Goal: Information Seeking & Learning: Find specific page/section

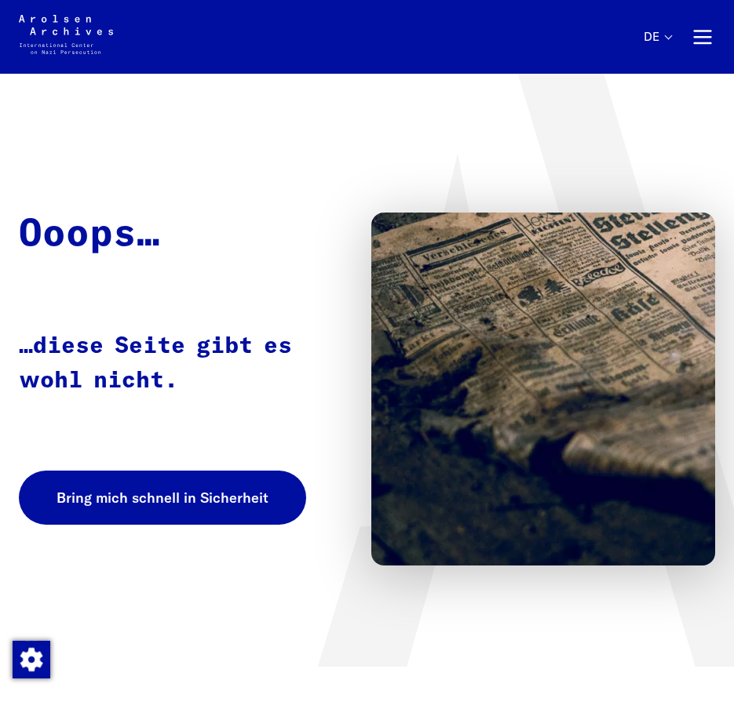
click at [698, 32] on button "Hauptnavigation" at bounding box center [702, 36] width 25 height 25
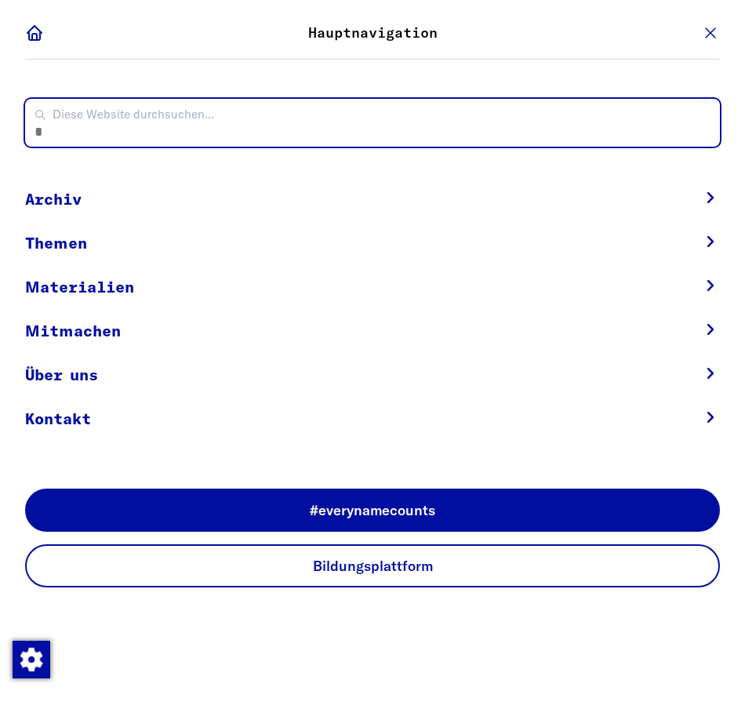
click at [264, 102] on input "Diese Website durchsuchen... Zum Absenden die Eingabetaste drücken" at bounding box center [372, 123] width 695 height 48
type input "**********"
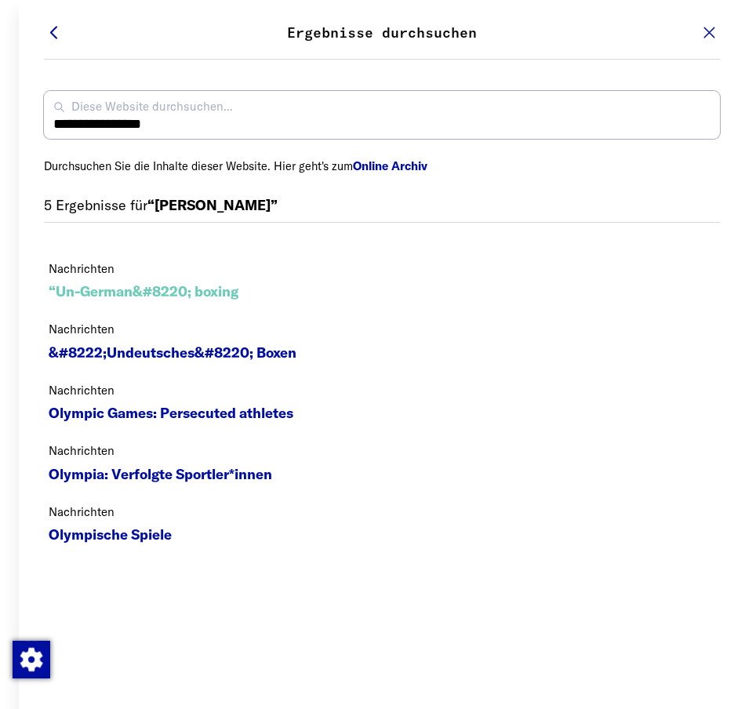
click at [167, 291] on link "“Un-German&#8220; boxing" at bounding box center [144, 291] width 190 height 21
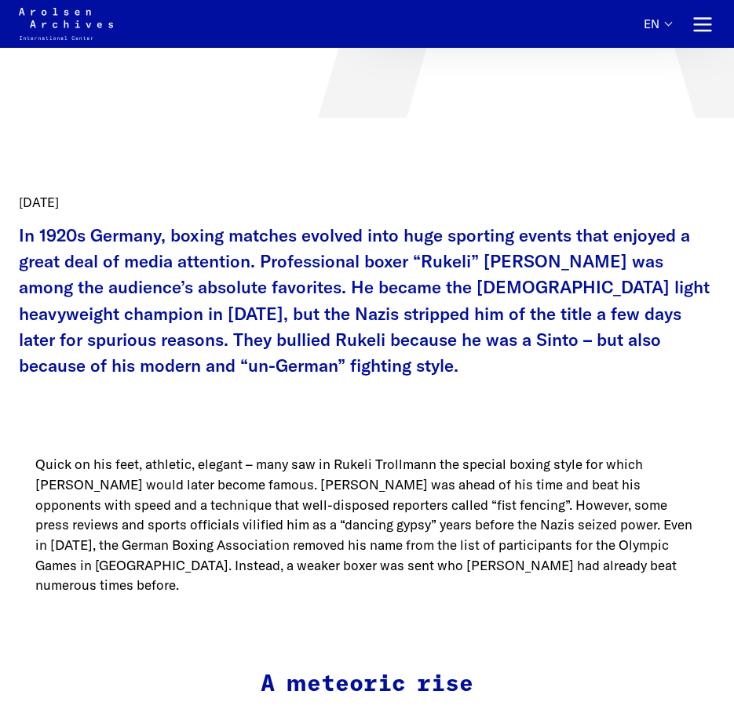
scroll to position [78, 0]
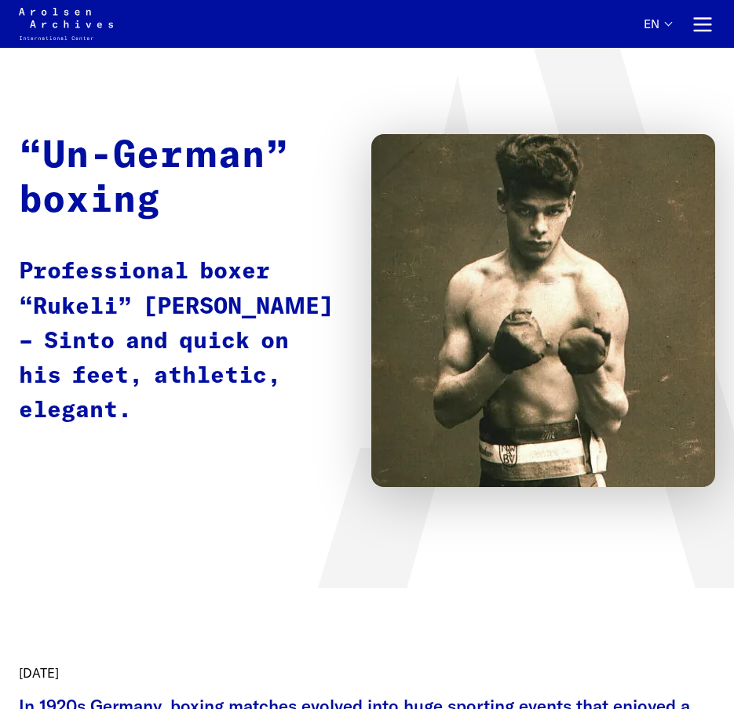
click at [650, 23] on button "en" at bounding box center [656, 31] width 27 height 29
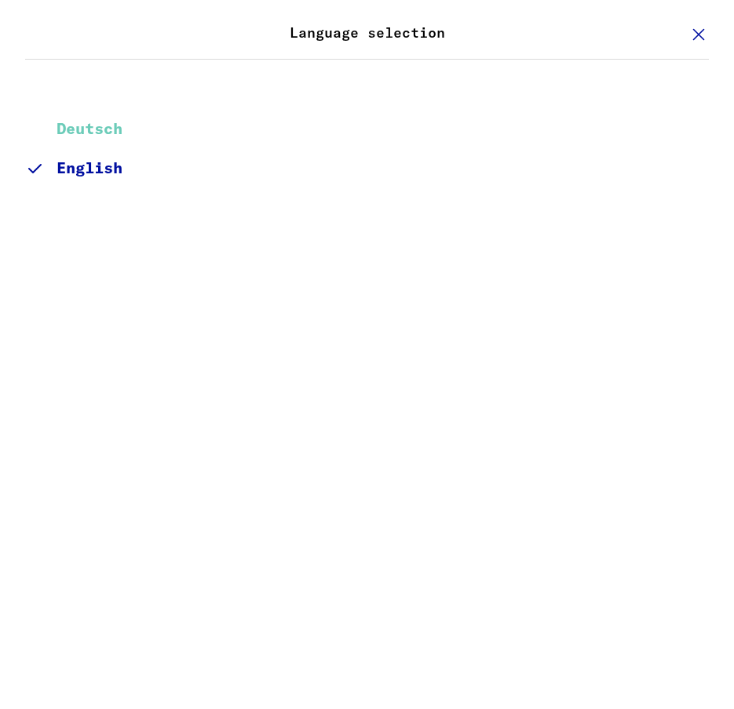
click at [149, 128] on link "Deutsch" at bounding box center [366, 129] width 683 height 39
